Goal: Transaction & Acquisition: Purchase product/service

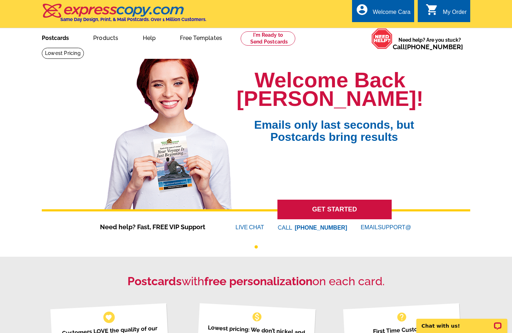
click at [55, 36] on link "Postcards" at bounding box center [55, 37] width 50 height 17
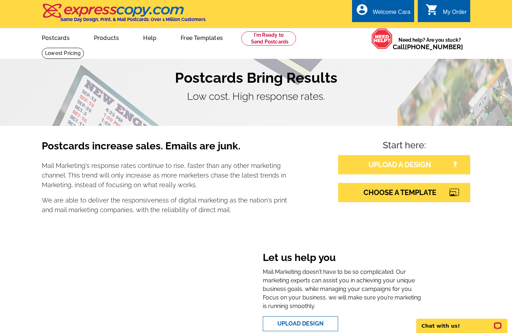
click at [395, 166] on link "UPLOAD A DESIGN" at bounding box center [404, 164] width 132 height 19
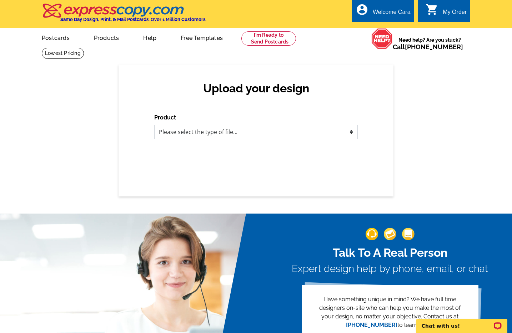
click at [286, 131] on select "Please select the type of file... Postcards Business Cards Letters and flyers G…" at bounding box center [256, 132] width 204 height 14
select select "1"
click at [154, 125] on select "Please select the type of file... Postcards Business Cards Letters and flyers G…" at bounding box center [256, 132] width 204 height 14
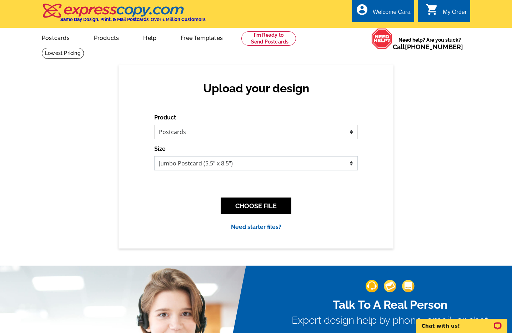
click at [197, 163] on select "Jumbo Postcard (5.5" x 8.5") Regular Postcard (4.25" x 5.6") Panoramic Postcard…" at bounding box center [256, 163] width 204 height 14
select select "1"
click at [154, 156] on select "Jumbo Postcard (5.5" x 8.5") Regular Postcard (4.25" x 5.6") Panoramic Postcard…" at bounding box center [256, 163] width 204 height 14
click at [253, 205] on button "CHOOSE FILE" at bounding box center [256, 206] width 71 height 17
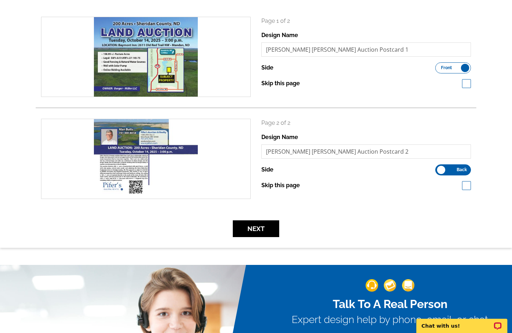
scroll to position [110, 0]
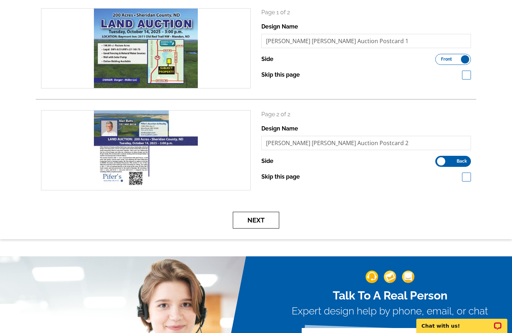
click at [259, 216] on button "Next" at bounding box center [256, 220] width 46 height 17
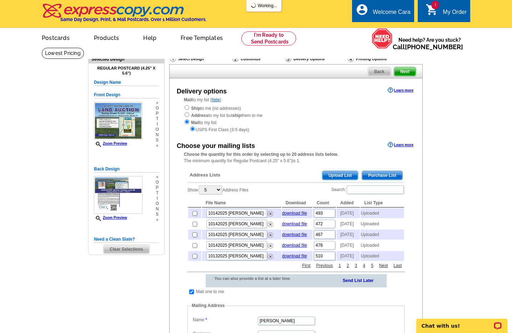
click at [337, 176] on span "Upload List" at bounding box center [339, 175] width 35 height 9
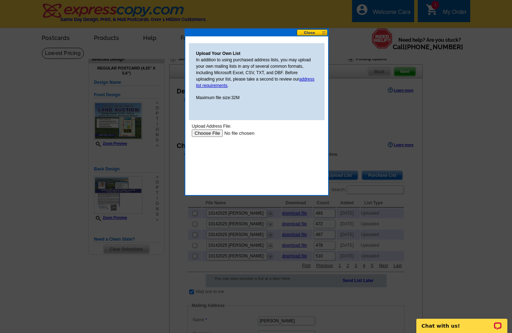
click at [215, 131] on input "file" at bounding box center [237, 133] width 90 height 7
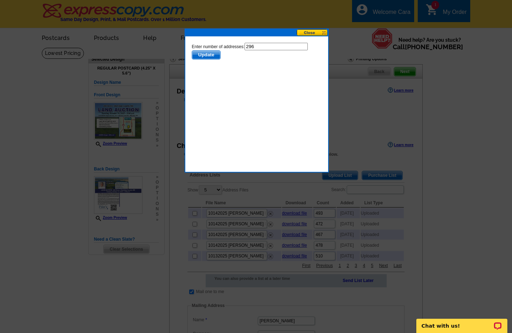
click at [260, 46] on input "296" at bounding box center [276, 46] width 63 height 7
type input "295"
click at [201, 53] on span "Update" at bounding box center [206, 55] width 28 height 9
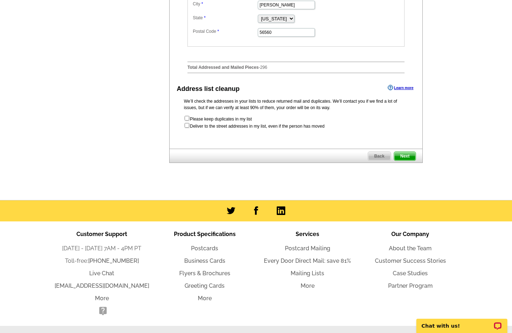
scroll to position [405, 0]
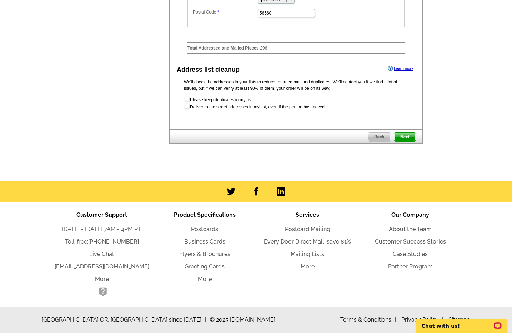
click at [406, 140] on span "Next" at bounding box center [404, 137] width 21 height 9
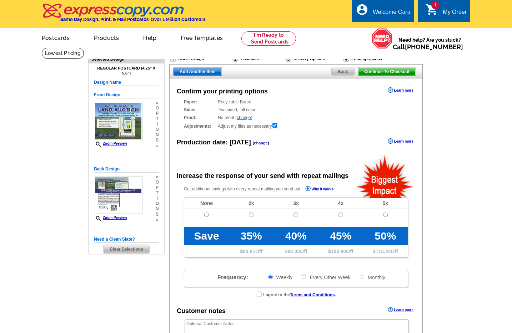
radio input "false"
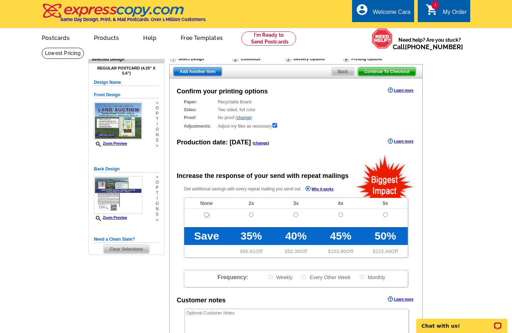
click at [205, 216] on input "radio" at bounding box center [206, 215] width 5 height 5
radio input "true"
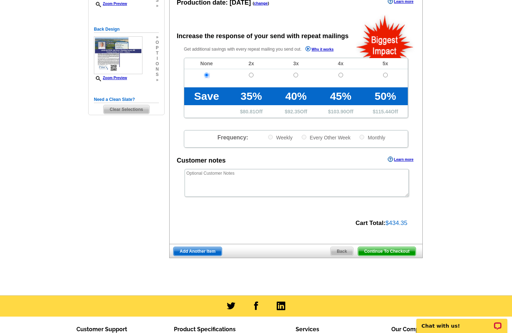
scroll to position [142, 0]
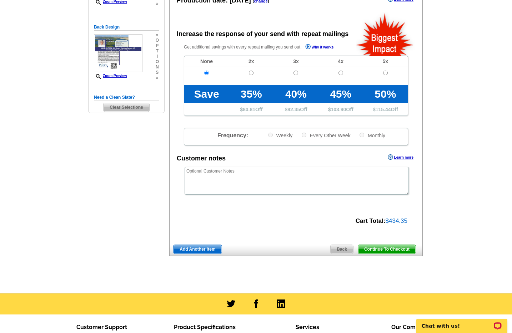
click at [392, 250] on span "Continue To Checkout" at bounding box center [386, 249] width 57 height 9
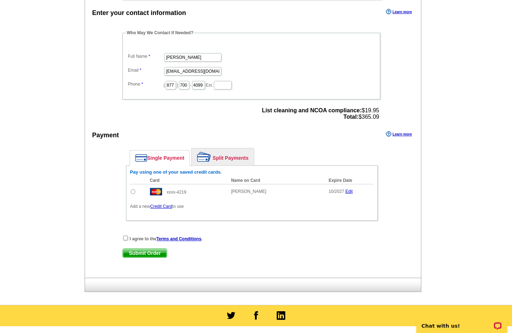
click at [133, 192] on input "radio" at bounding box center [133, 192] width 5 height 5
radio input "true"
click at [126, 239] on input "checkbox" at bounding box center [125, 238] width 5 height 5
checkbox input "true"
click at [134, 252] on span "Submit Order" at bounding box center [145, 253] width 44 height 9
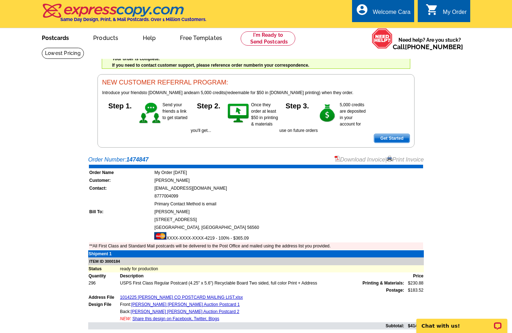
click at [64, 39] on link "Postcards" at bounding box center [55, 37] width 50 height 17
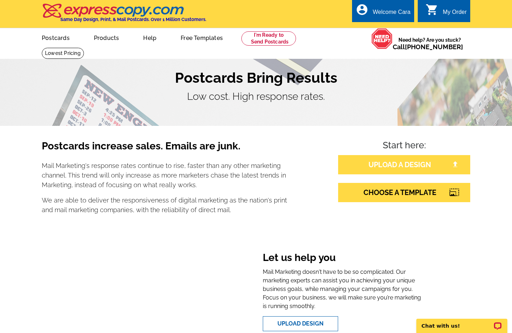
click at [406, 168] on link "UPLOAD A DESIGN" at bounding box center [404, 164] width 132 height 19
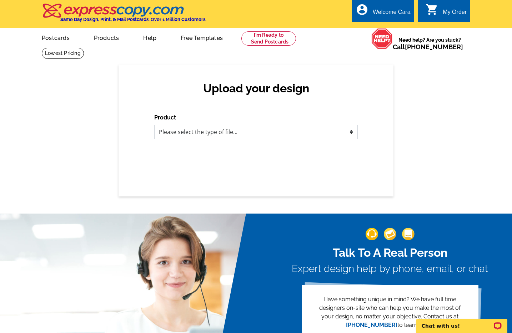
click at [266, 132] on select "Please select the type of file... Postcards Business Cards Letters and flyers G…" at bounding box center [256, 132] width 204 height 14
select select "1"
click at [154, 125] on select "Please select the type of file... Postcards Business Cards Letters and flyers G…" at bounding box center [256, 132] width 204 height 14
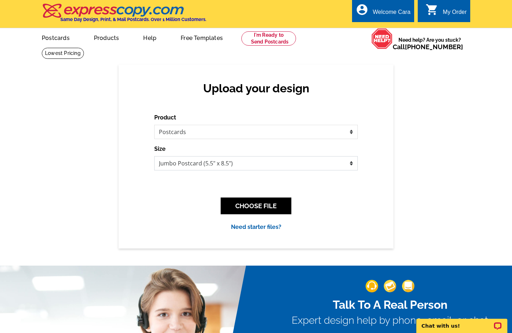
click at [180, 160] on select "Jumbo Postcard (5.5" x 8.5") Regular Postcard (4.25" x 5.6") Panoramic Postcard…" at bounding box center [256, 163] width 204 height 14
select select "1"
click at [154, 156] on select "Jumbo Postcard (5.5" x 8.5") Regular Postcard (4.25" x 5.6") Panoramic Postcard…" at bounding box center [256, 163] width 204 height 14
click at [247, 207] on button "CHOOSE FILE" at bounding box center [256, 206] width 71 height 17
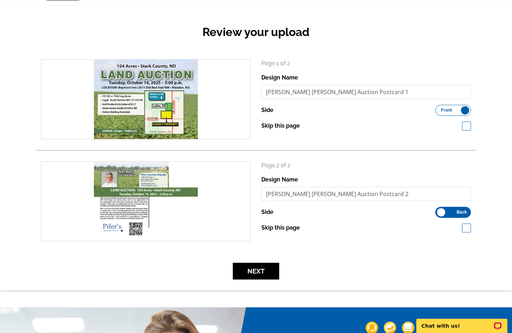
scroll to position [77, 0]
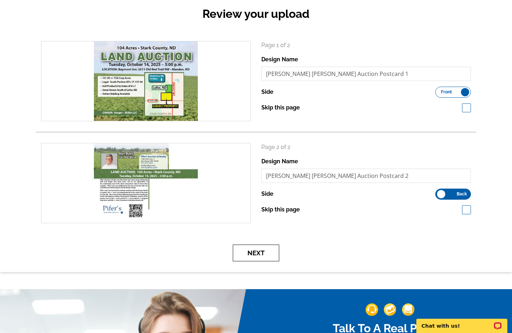
click at [255, 257] on button "Next" at bounding box center [256, 253] width 46 height 17
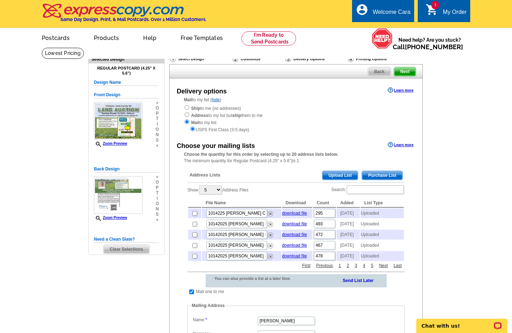
click at [343, 175] on span "Upload List" at bounding box center [339, 175] width 35 height 9
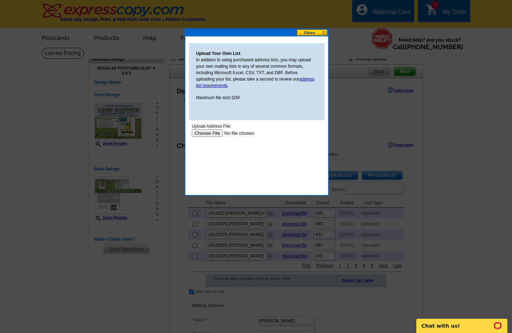
click at [210, 135] on input "file" at bounding box center [237, 133] width 90 height 7
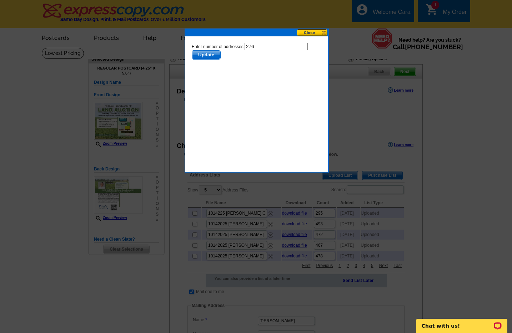
click at [264, 47] on input "276" at bounding box center [276, 46] width 63 height 7
type input "275"
click at [211, 52] on span "Update" at bounding box center [206, 55] width 28 height 9
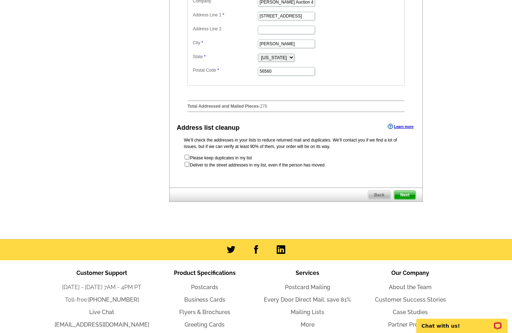
scroll to position [339, 0]
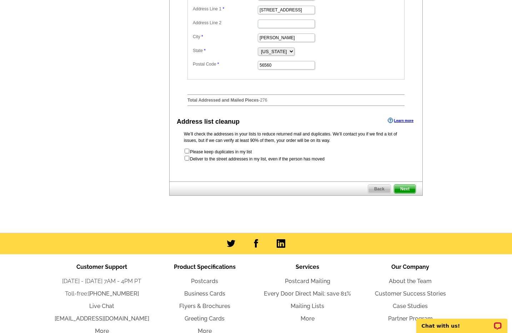
click at [402, 194] on span "Next" at bounding box center [404, 189] width 21 height 9
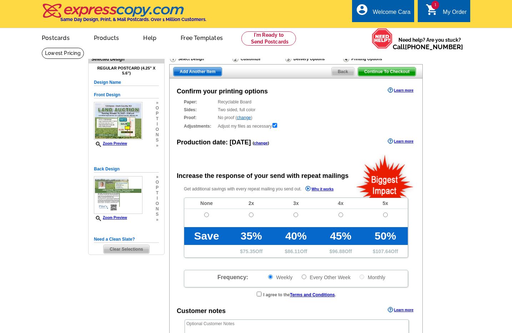
radio input "false"
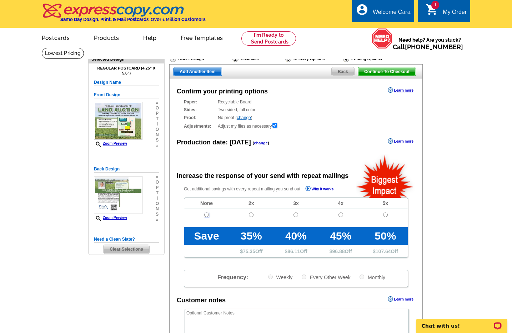
click at [206, 216] on input "radio" at bounding box center [206, 215] width 5 height 5
radio input "true"
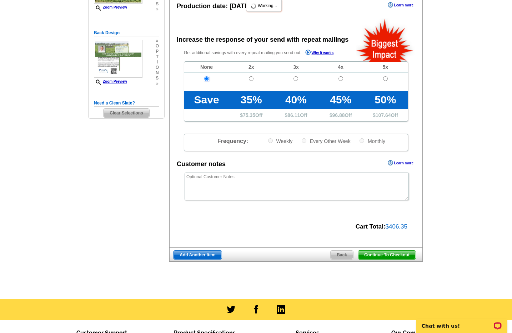
scroll to position [145, 0]
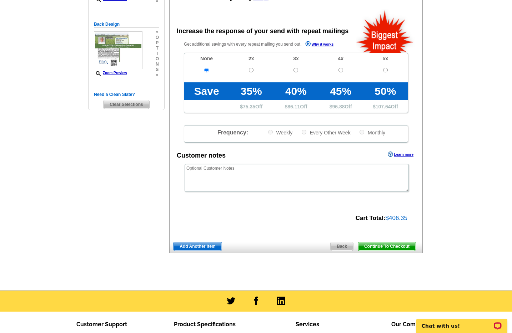
click at [394, 248] on span "Continue To Checkout" at bounding box center [386, 246] width 57 height 9
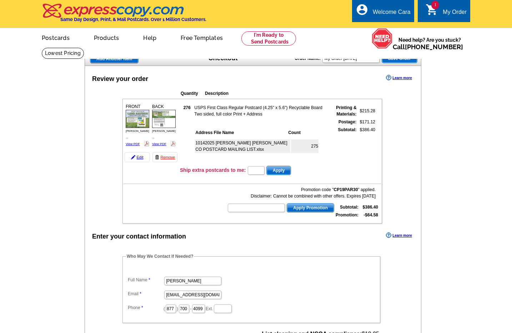
click at [132, 209] on td "Promotion code " CP19PAR30 " applied. Disclaimer: Cannot be combined with other…" at bounding box center [252, 202] width 257 height 35
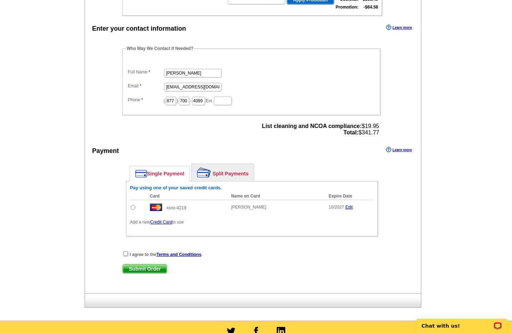
click at [126, 254] on input "checkbox" at bounding box center [125, 254] width 5 height 5
checkbox input "true"
click at [132, 208] on input "radio" at bounding box center [133, 207] width 5 height 5
radio input "true"
click at [147, 269] on span "Submit Order" at bounding box center [145, 269] width 44 height 9
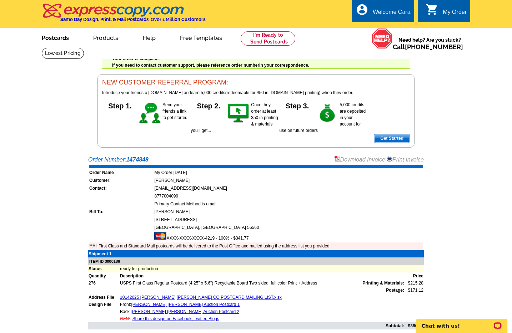
click at [63, 37] on link "Postcards" at bounding box center [55, 37] width 50 height 17
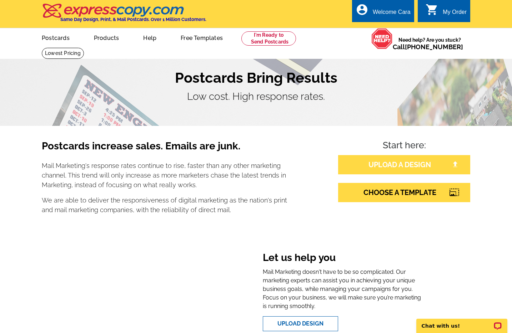
click at [370, 170] on link "UPLOAD A DESIGN" at bounding box center [404, 164] width 132 height 19
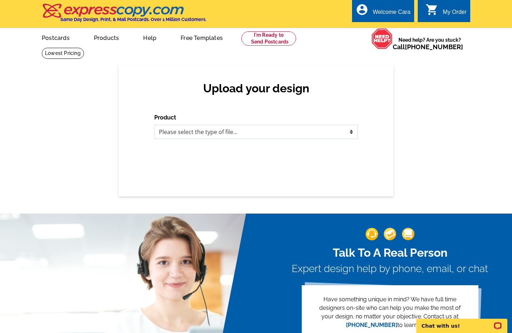
click at [206, 130] on select "Please select the type of file... Postcards Business Cards Letters and flyers G…" at bounding box center [256, 132] width 204 height 14
select select "1"
click at [154, 125] on select "Please select the type of file... Postcards Business Cards Letters and flyers G…" at bounding box center [256, 132] width 204 height 14
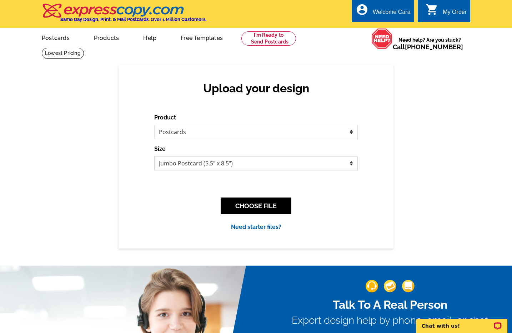
click at [190, 162] on select "Jumbo Postcard (5.5" x 8.5") Regular Postcard (4.25" x 5.6") Panoramic Postcard…" at bounding box center [256, 163] width 204 height 14
select select "1"
click at [154, 156] on select "Jumbo Postcard (5.5" x 8.5") Regular Postcard (4.25" x 5.6") Panoramic Postcard…" at bounding box center [256, 163] width 204 height 14
click at [254, 205] on button "CHOOSE FILE" at bounding box center [256, 206] width 71 height 17
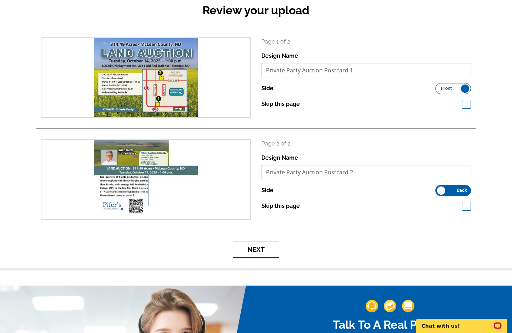
scroll to position [88, 0]
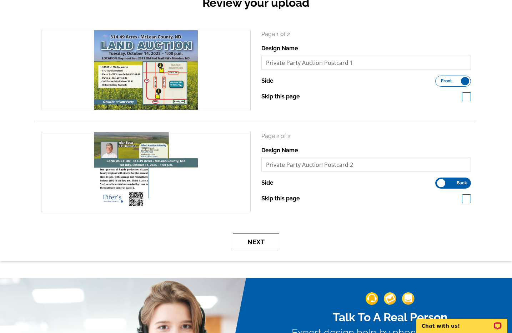
click at [248, 240] on button "Next" at bounding box center [256, 242] width 46 height 17
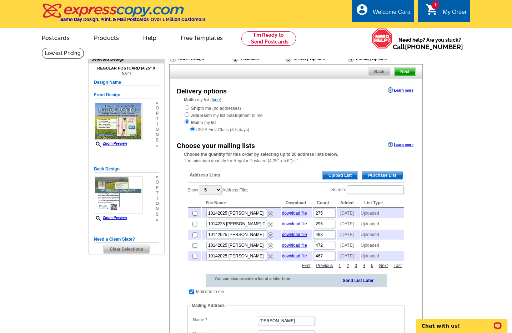
click at [336, 176] on span "Upload List" at bounding box center [339, 175] width 35 height 9
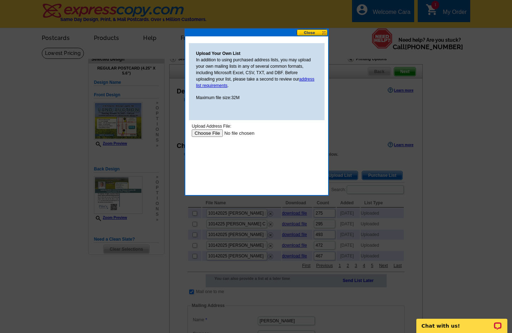
click at [215, 132] on input "file" at bounding box center [237, 133] width 90 height 7
type input "C:\fakepath\Private Party Auction Postcard.pdf"
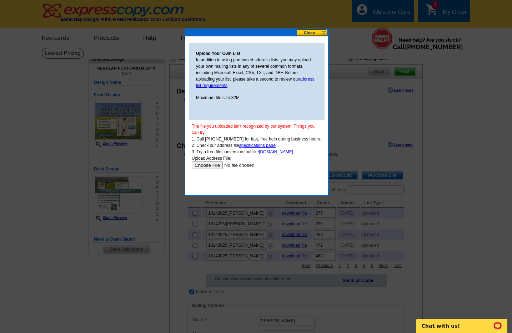
click at [210, 163] on input "file" at bounding box center [237, 165] width 90 height 7
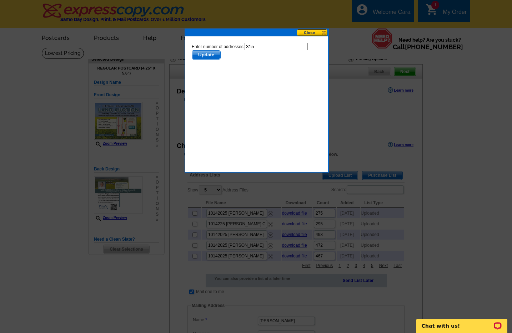
click at [271, 47] on input "315" at bounding box center [276, 46] width 63 height 7
type input "314"
click at [207, 55] on span "Update" at bounding box center [206, 55] width 28 height 9
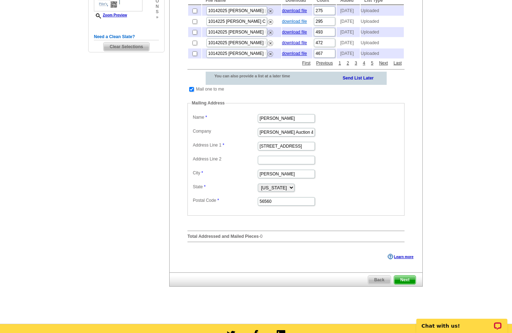
scroll to position [221, 0]
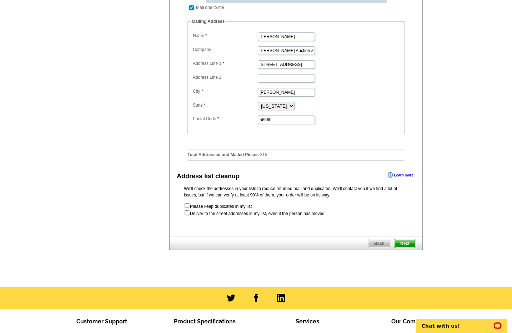
scroll to position [285, 0]
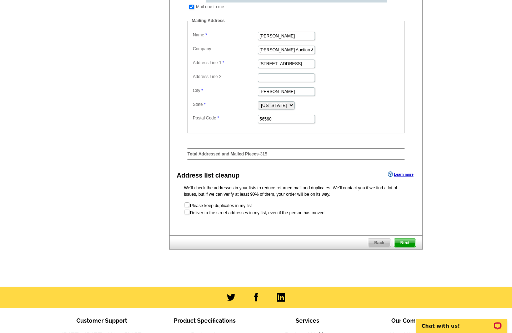
click at [403, 247] on span "Next" at bounding box center [404, 243] width 21 height 9
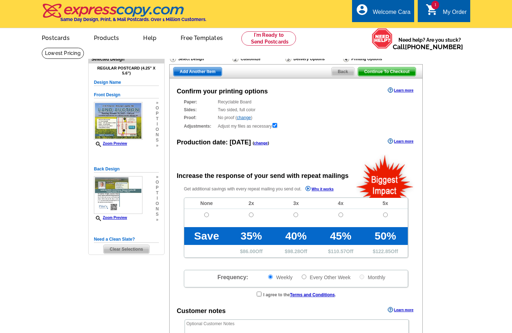
radio input "false"
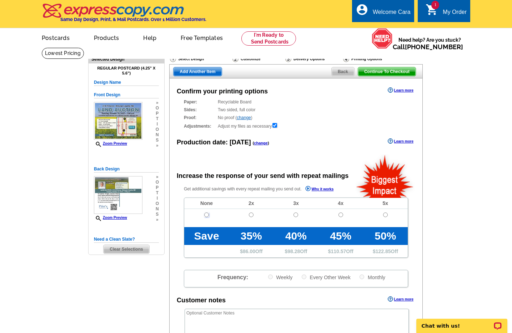
click at [205, 215] on input "radio" at bounding box center [206, 215] width 5 height 5
radio input "true"
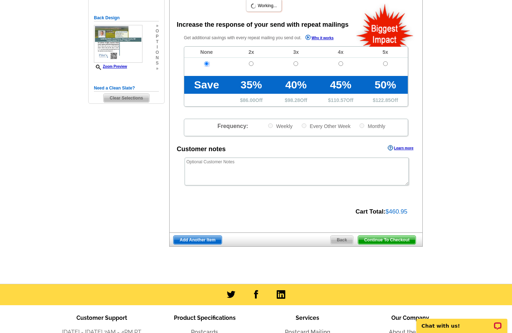
scroll to position [166, 0]
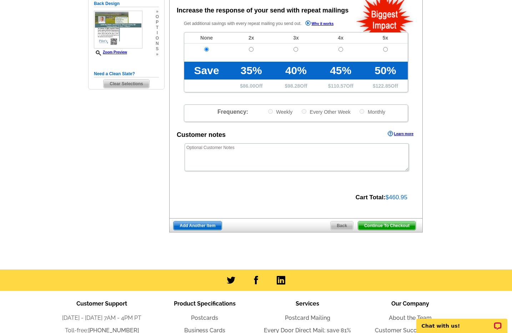
click at [397, 225] on span "Continue To Checkout" at bounding box center [386, 226] width 57 height 9
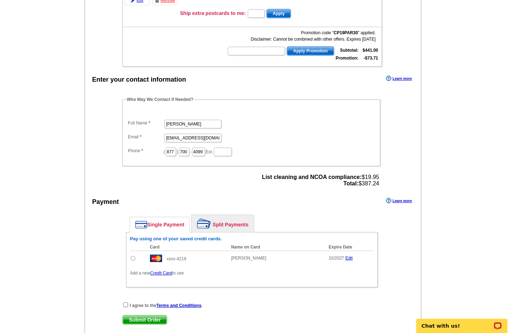
scroll to position [176, 0]
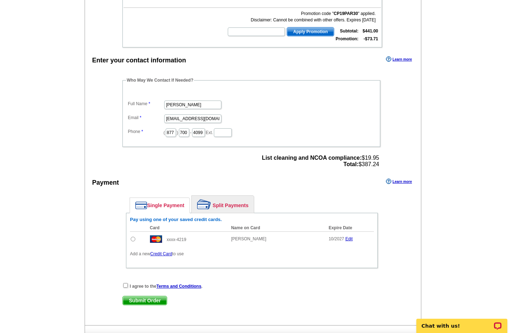
click at [133, 239] on input "radio" at bounding box center [133, 239] width 5 height 5
radio input "true"
click at [125, 284] on input "checkbox" at bounding box center [125, 285] width 5 height 5
checkbox input "true"
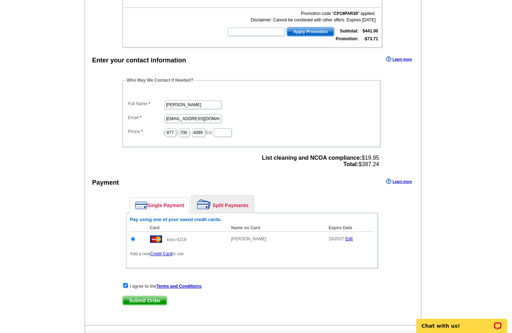
click at [140, 301] on span "Submit Order" at bounding box center [145, 301] width 44 height 9
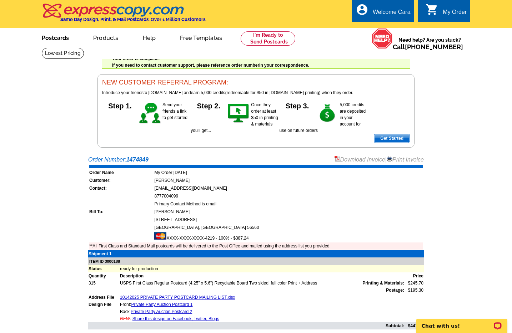
click at [53, 37] on link "Postcards" at bounding box center [55, 37] width 50 height 17
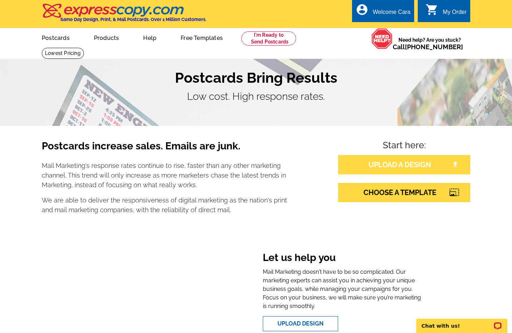
click at [396, 168] on link "UPLOAD A DESIGN" at bounding box center [404, 164] width 132 height 19
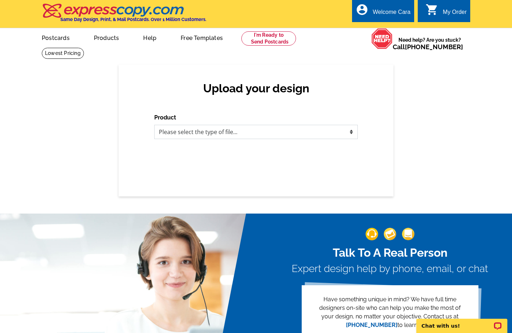
click at [224, 132] on select "Please select the type of file... Postcards Business Cards Letters and flyers G…" at bounding box center [256, 132] width 204 height 14
select select "1"
click at [154, 125] on select "Please select the type of file... Postcards Business Cards Letters and flyers G…" at bounding box center [256, 132] width 204 height 14
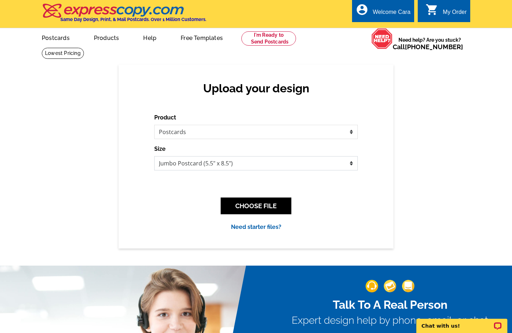
click at [216, 161] on select "Jumbo Postcard (5.5" x 8.5") Regular Postcard (4.25" x 5.6") Panoramic Postcard…" at bounding box center [256, 163] width 204 height 14
select select "1"
click at [154, 156] on select "Jumbo Postcard (5.5" x 8.5") Regular Postcard (4.25" x 5.6") Panoramic Postcard…" at bounding box center [256, 163] width 204 height 14
click at [261, 211] on button "CHOOSE FILE" at bounding box center [256, 206] width 71 height 17
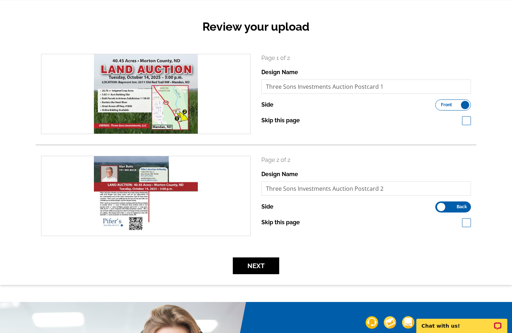
scroll to position [65, 0]
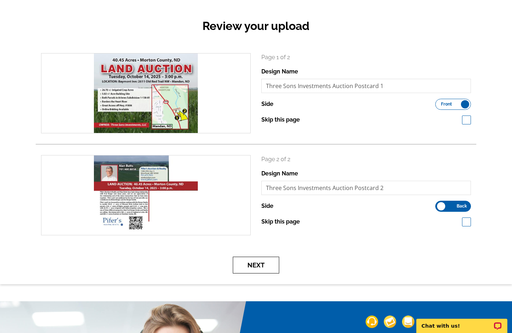
click at [267, 268] on button "Next" at bounding box center [256, 265] width 46 height 17
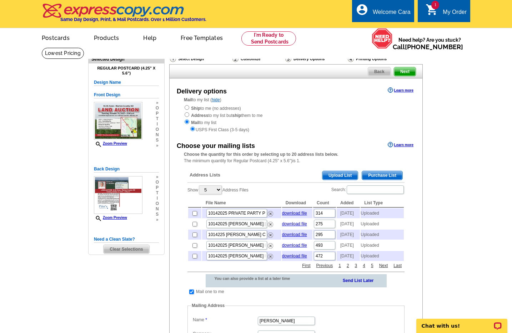
click at [332, 174] on span "Upload List" at bounding box center [339, 175] width 35 height 9
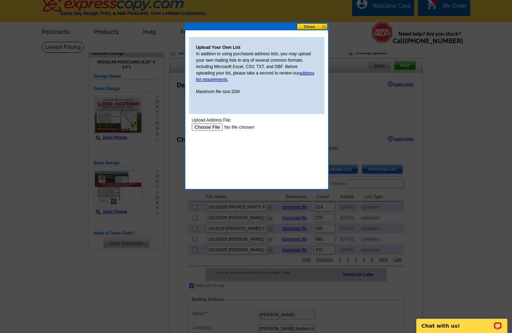
scroll to position [6, 0]
click at [214, 128] on input "file" at bounding box center [237, 126] width 90 height 7
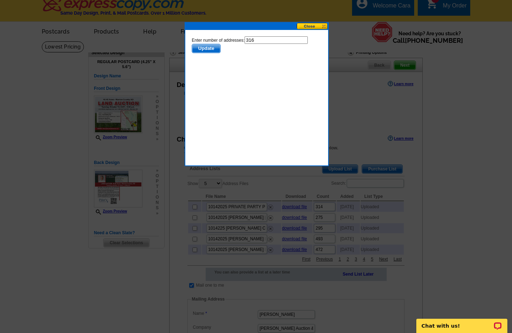
click at [272, 39] on input "316" at bounding box center [276, 39] width 63 height 7
type input "315"
click at [217, 46] on span "Update" at bounding box center [206, 48] width 28 height 9
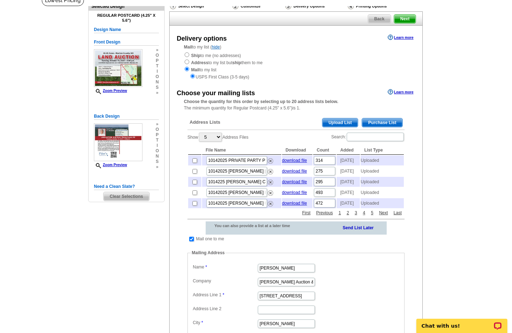
scroll to position [62, 0]
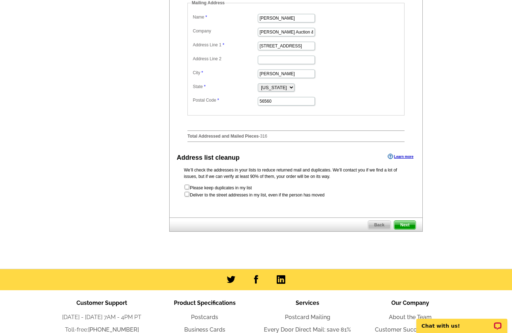
scroll to position [307, 0]
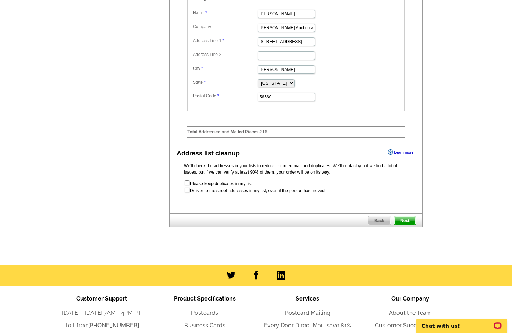
click at [400, 225] on span "Next" at bounding box center [404, 221] width 21 height 9
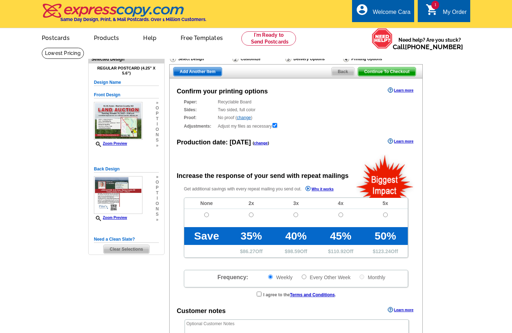
radio input "false"
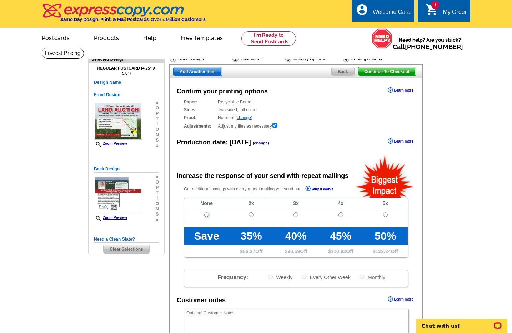
click at [206, 215] on input "radio" at bounding box center [206, 215] width 5 height 5
radio input "true"
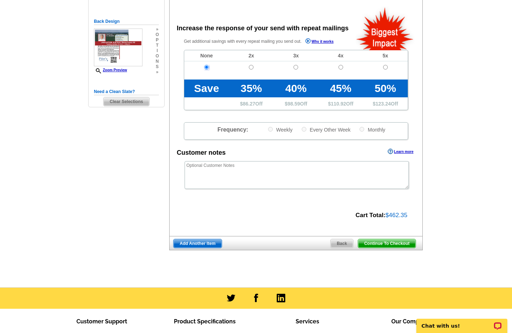
scroll to position [150, 0]
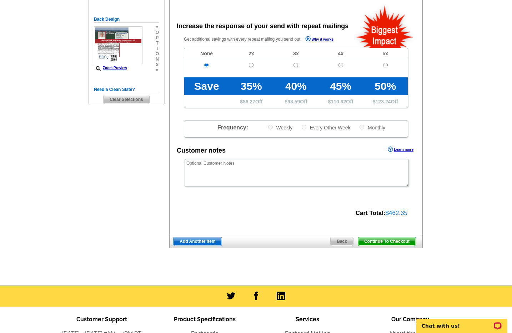
click at [393, 241] on span "Continue To Checkout" at bounding box center [386, 241] width 57 height 9
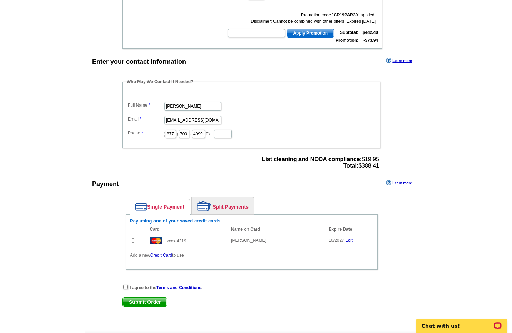
click at [132, 240] on input "radio" at bounding box center [133, 240] width 5 height 5
radio input "true"
click at [125, 287] on input "checkbox" at bounding box center [125, 287] width 5 height 5
checkbox input "true"
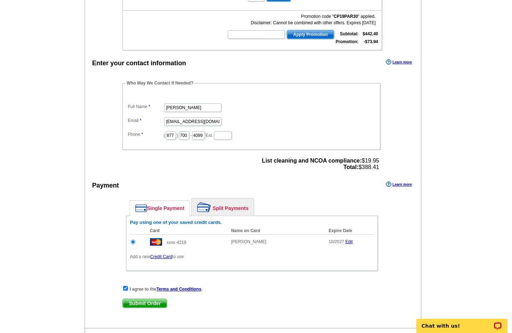
click at [136, 304] on span "Submit Order" at bounding box center [145, 304] width 44 height 9
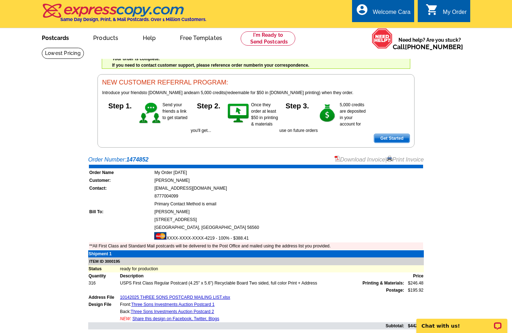
click at [64, 39] on link "Postcards" at bounding box center [55, 37] width 50 height 17
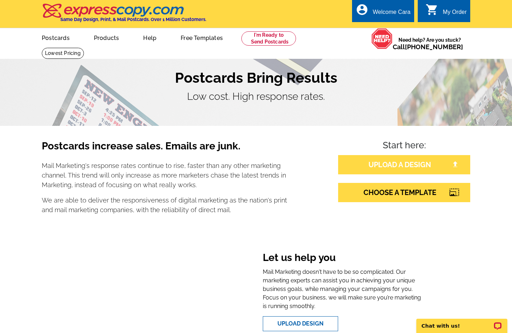
click at [360, 166] on link "UPLOAD A DESIGN" at bounding box center [404, 164] width 132 height 19
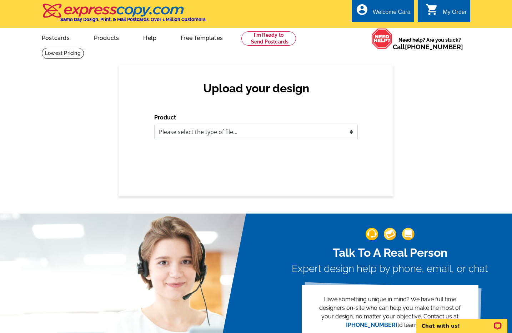
click at [218, 129] on select "Please select the type of file... Postcards Business Cards Letters and flyers G…" at bounding box center [256, 132] width 204 height 14
select select "1"
click at [154, 125] on select "Please select the type of file... Postcards Business Cards Letters and flyers G…" at bounding box center [256, 132] width 204 height 14
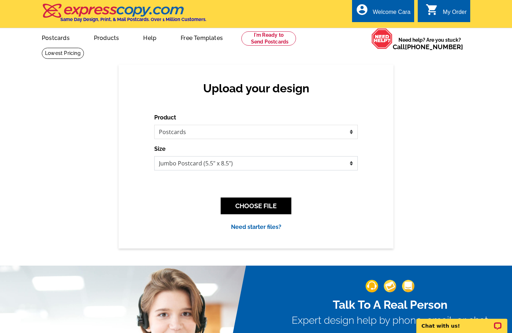
click at [199, 168] on select "Jumbo Postcard (5.5" x 8.5") Regular Postcard (4.25" x 5.6") Panoramic Postcard…" at bounding box center [256, 163] width 204 height 14
select select "1"
click at [154, 156] on select "Jumbo Postcard (5.5" x 8.5") Regular Postcard (4.25" x 5.6") Panoramic Postcard…" at bounding box center [256, 163] width 204 height 14
click at [233, 204] on button "CHOOSE FILE" at bounding box center [256, 206] width 71 height 17
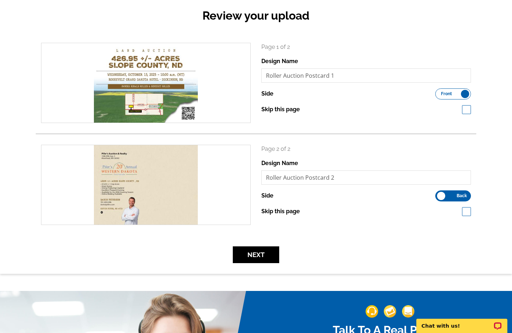
scroll to position [79, 0]
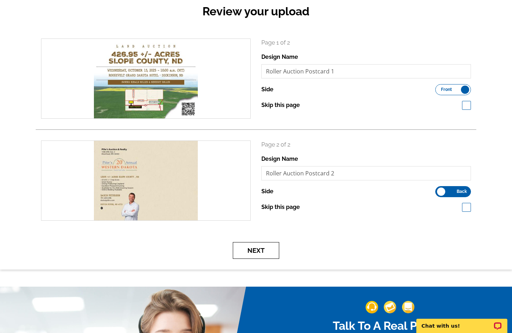
click at [256, 251] on button "Next" at bounding box center [256, 250] width 46 height 17
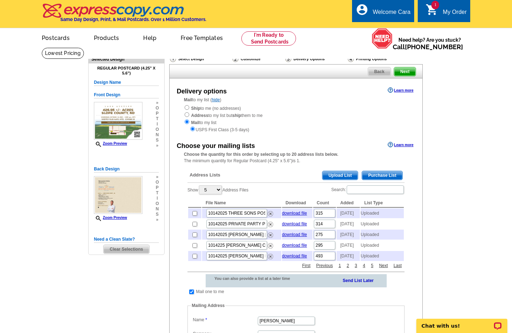
click at [333, 177] on span "Upload List" at bounding box center [339, 175] width 35 height 9
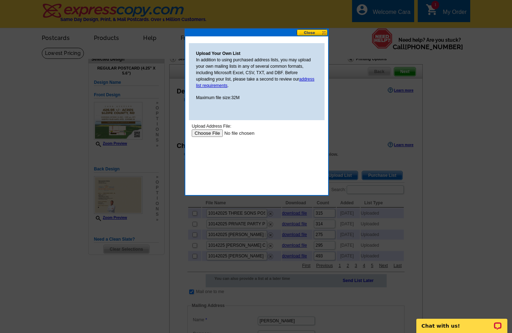
click at [216, 134] on input "file" at bounding box center [237, 133] width 90 height 7
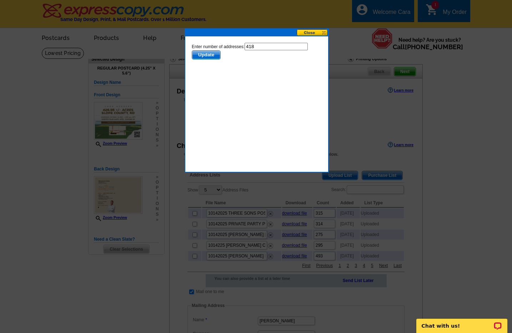
click at [263, 44] on input "418" at bounding box center [276, 46] width 63 height 7
type input "417"
click at [211, 55] on span "Update" at bounding box center [206, 55] width 28 height 9
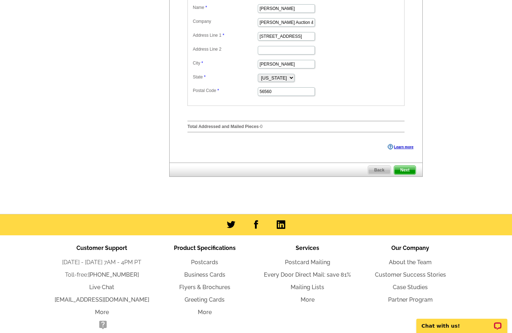
scroll to position [313, 0]
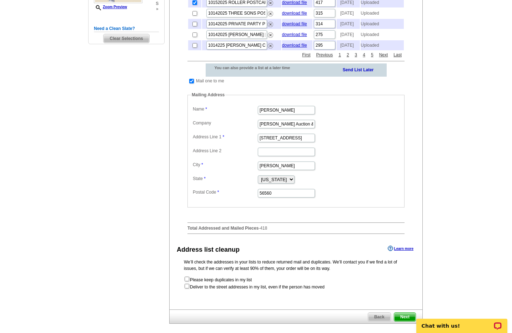
scroll to position [221, 0]
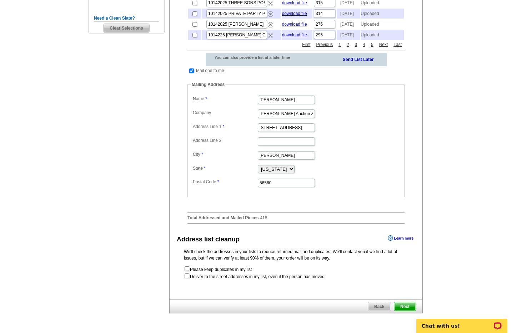
click at [402, 311] on span "Next" at bounding box center [404, 307] width 21 height 9
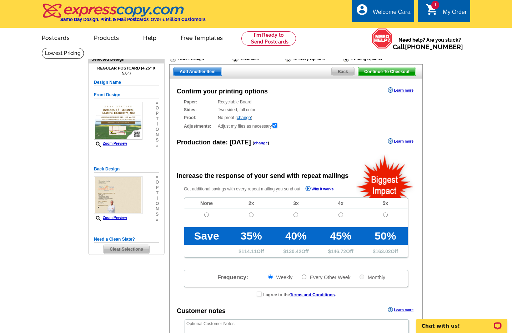
radio input "false"
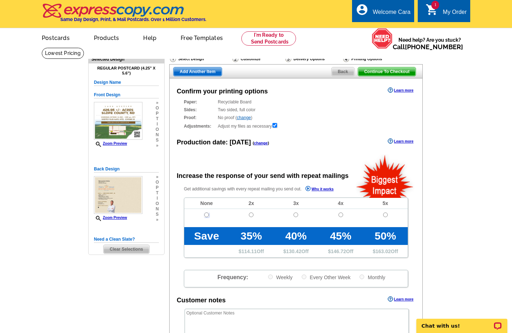
click at [205, 215] on input "radio" at bounding box center [206, 215] width 5 height 5
radio input "true"
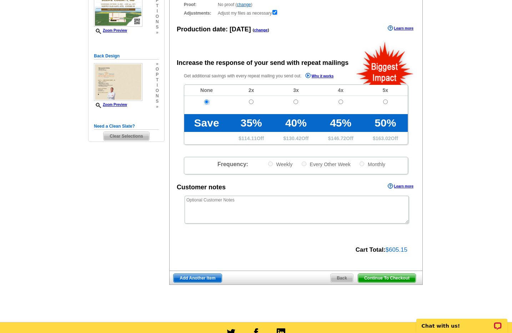
scroll to position [115, 0]
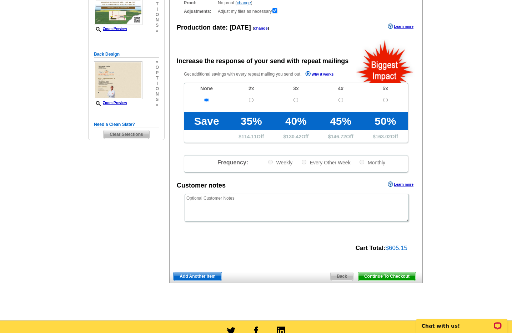
click at [370, 276] on span "Continue To Checkout" at bounding box center [386, 276] width 57 height 9
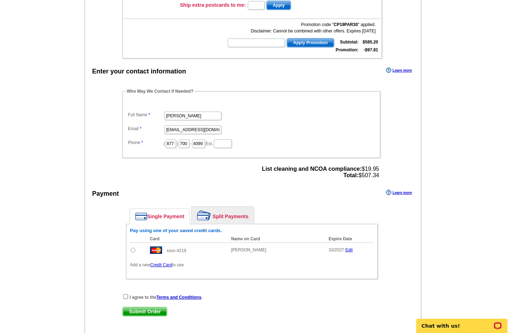
scroll to position [169, 0]
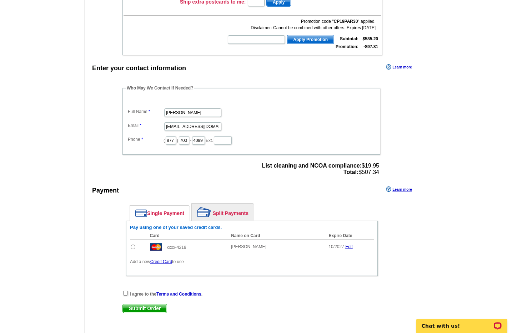
click at [133, 247] on input "radio" at bounding box center [133, 247] width 5 height 5
radio input "true"
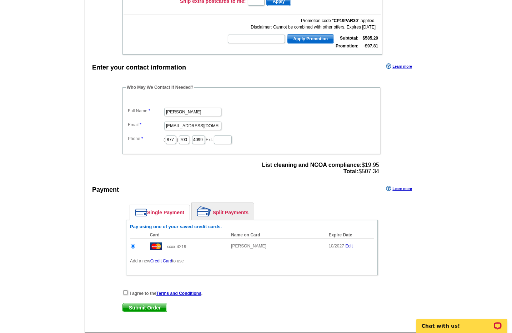
scroll to position [0, 0]
click at [125, 292] on input "checkbox" at bounding box center [125, 293] width 5 height 5
checkbox input "true"
click at [140, 309] on span "Submit Order" at bounding box center [145, 308] width 44 height 9
